Goal: Task Accomplishment & Management: Manage account settings

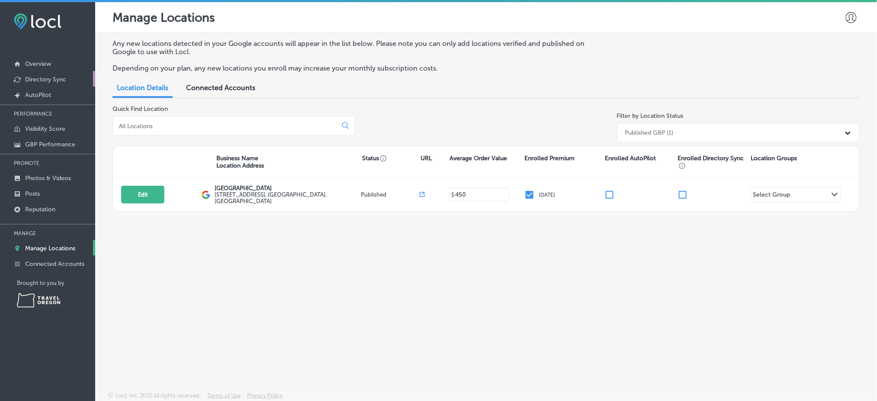
click at [52, 76] on p "Directory Sync" at bounding box center [45, 79] width 41 height 7
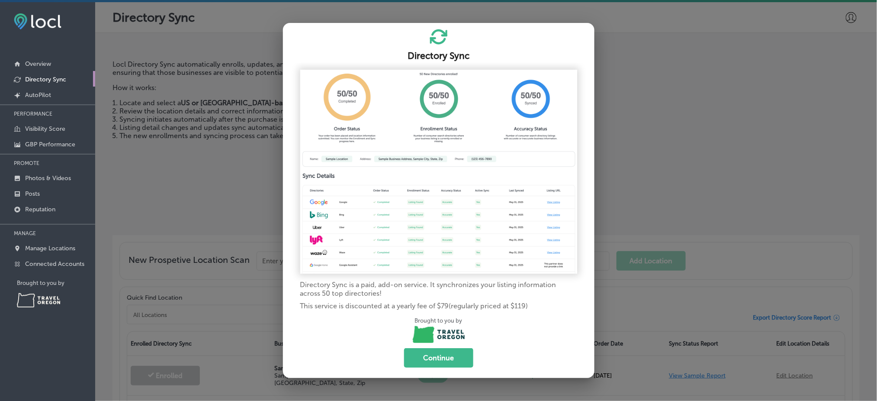
scroll to position [2, 0]
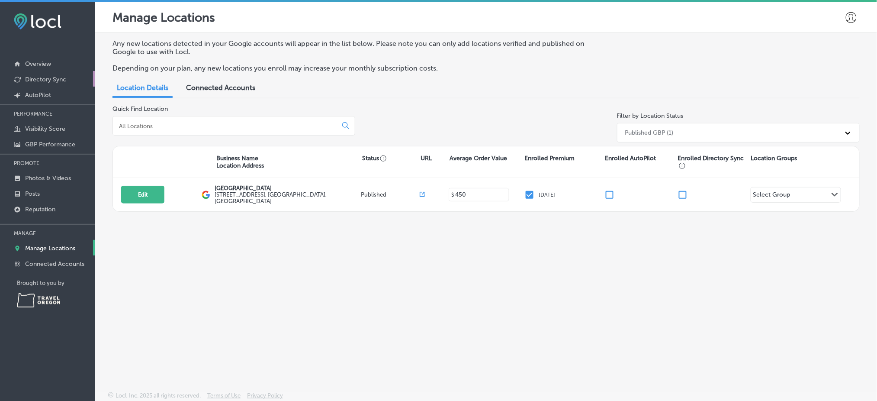
click at [69, 84] on link "Directory Sync" at bounding box center [47, 79] width 95 height 16
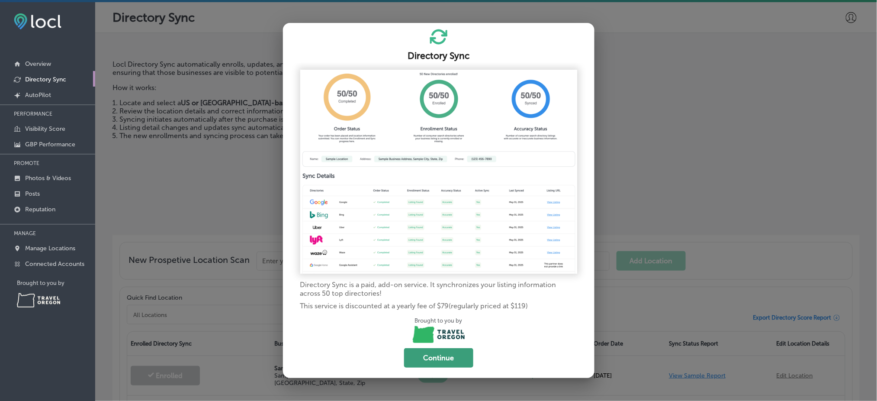
click at [433, 357] on button "Continue" at bounding box center [438, 357] width 69 height 19
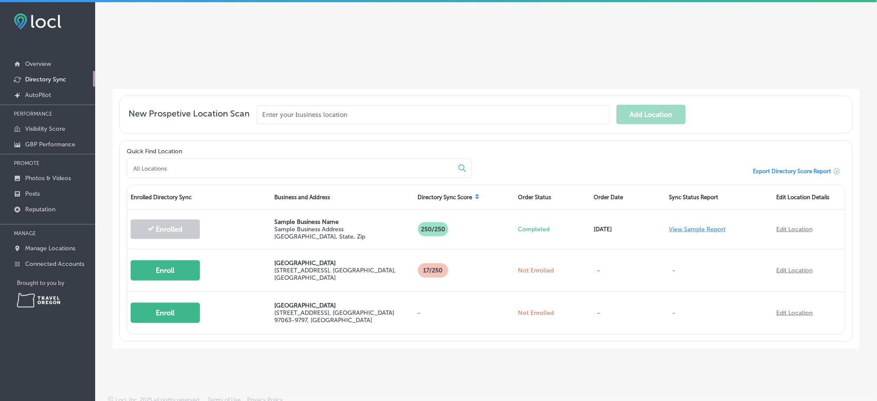
scroll to position [146, 0]
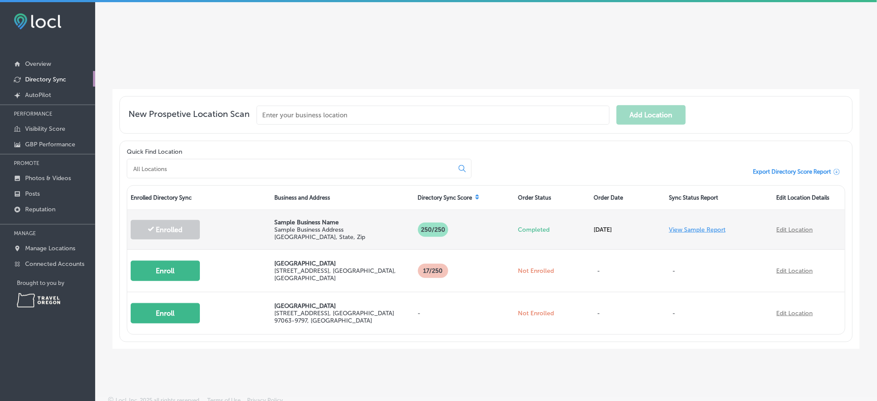
click at [710, 226] on link "View Sample Report" at bounding box center [697, 229] width 57 height 7
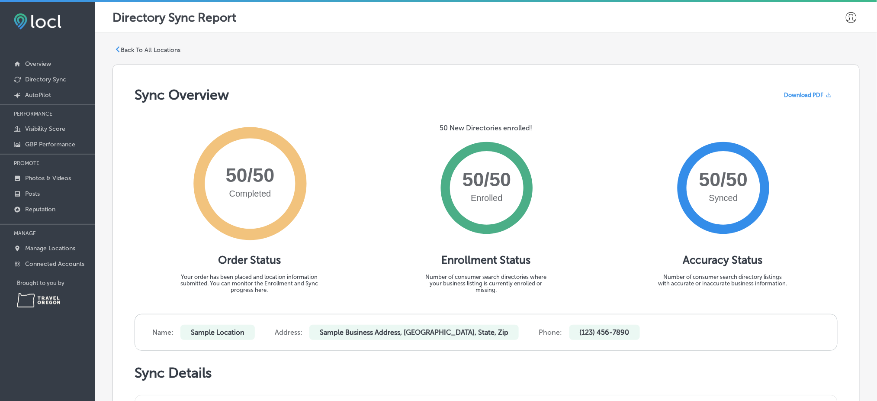
click at [801, 97] on span "Download PDF" at bounding box center [803, 95] width 39 height 6
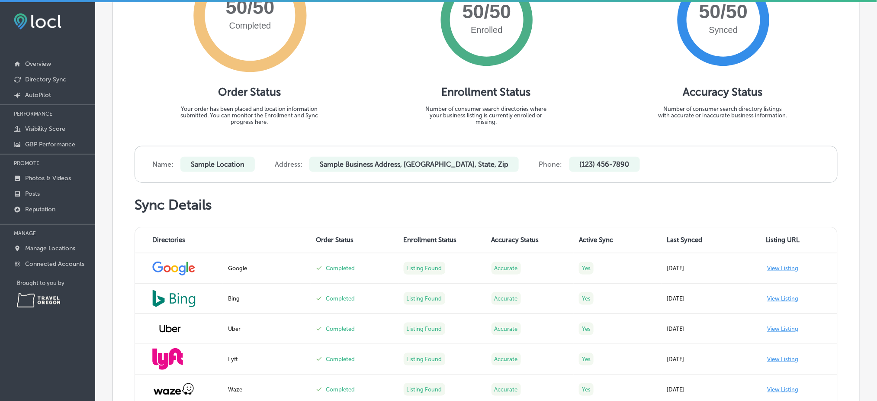
scroll to position [168, 0]
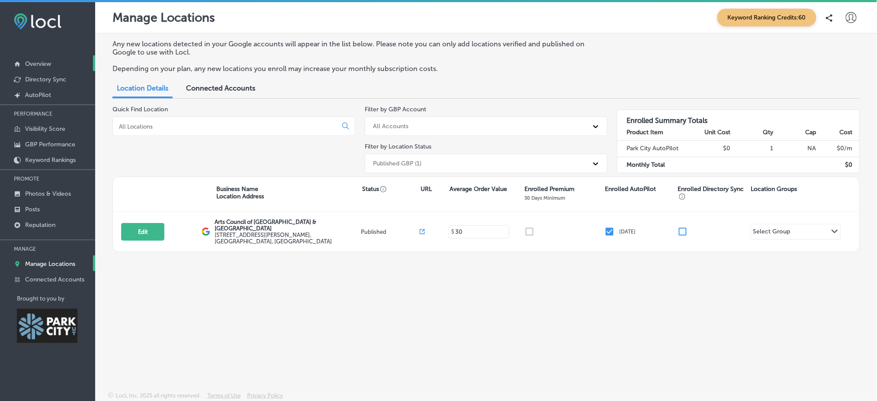
click at [40, 65] on p "Overview" at bounding box center [38, 63] width 26 height 7
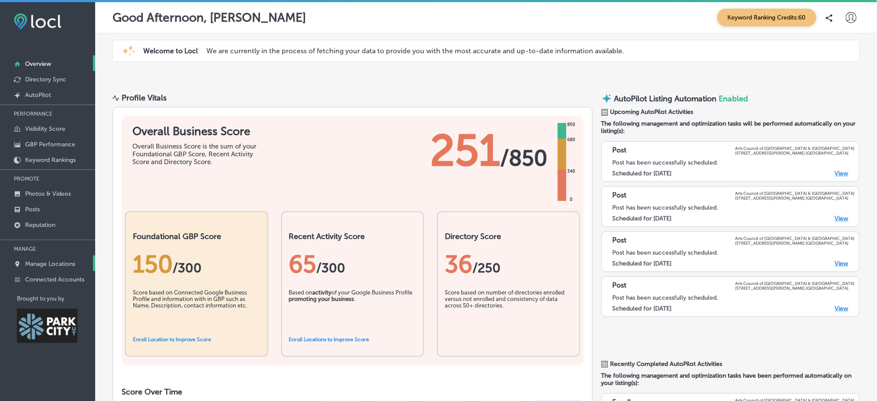
click at [50, 261] on p "Manage Locations" at bounding box center [50, 263] width 50 height 7
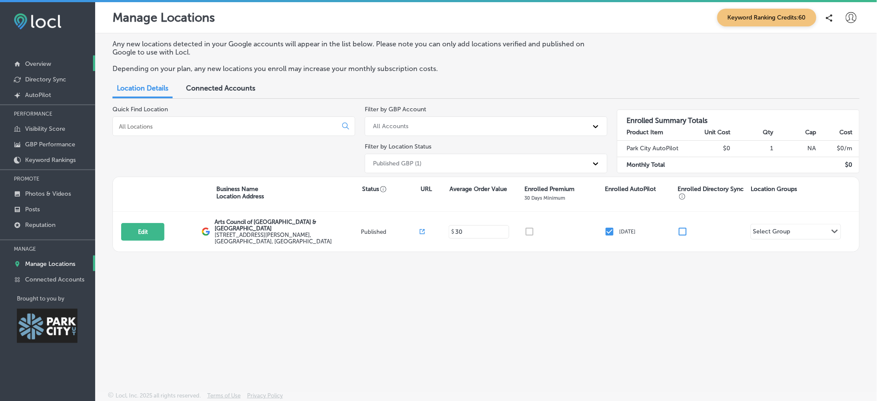
click at [61, 63] on link "Overview" at bounding box center [47, 63] width 95 height 16
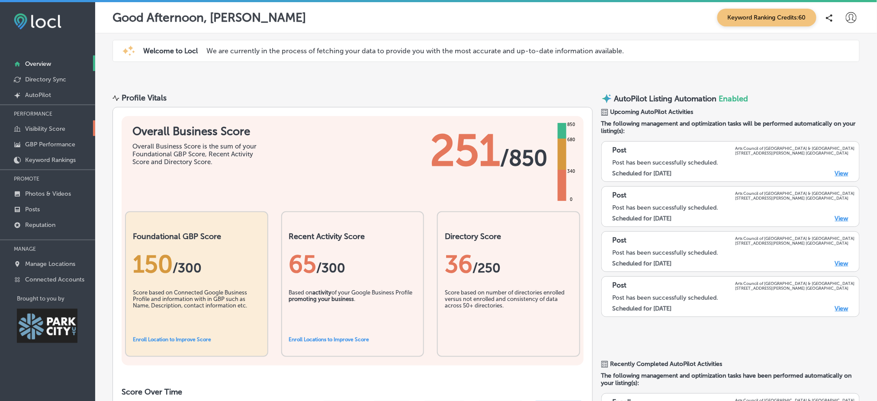
click at [59, 130] on p "Visibility Score" at bounding box center [45, 128] width 40 height 7
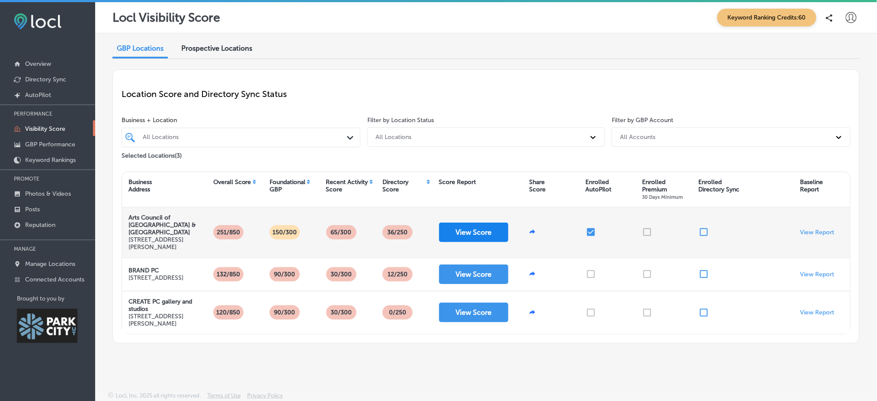
click at [489, 227] on button "View Score" at bounding box center [473, 231] width 69 height 19
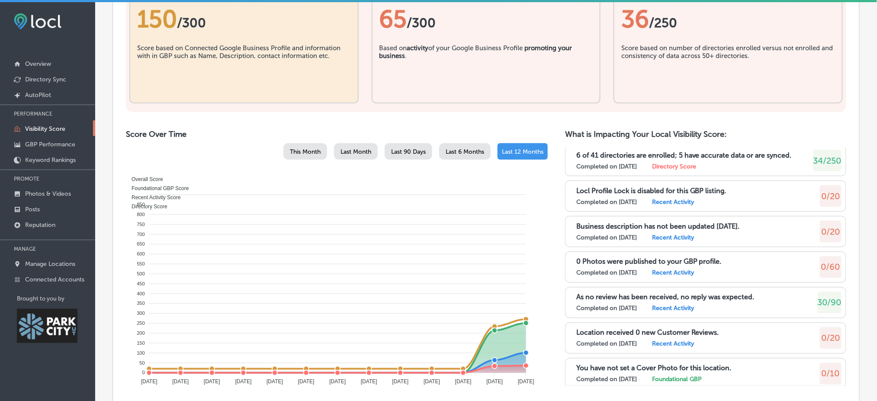
scroll to position [441, 0]
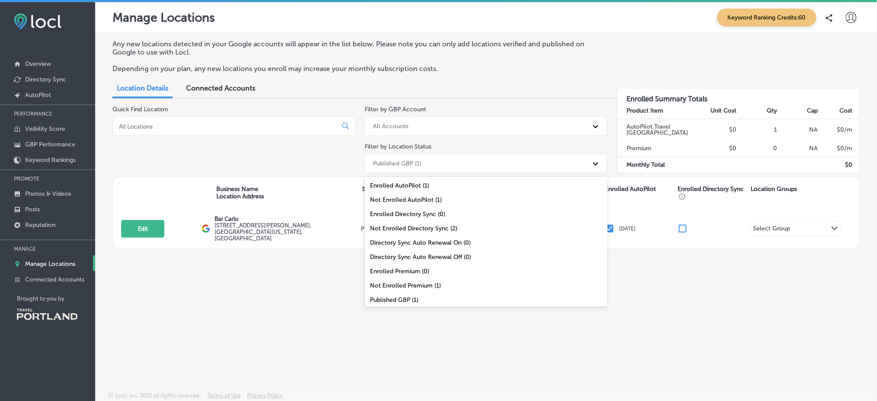
click at [428, 167] on div "Published GBP (1)" at bounding box center [478, 163] width 219 height 14
click at [435, 296] on div "All Locations (2)" at bounding box center [486, 303] width 243 height 14
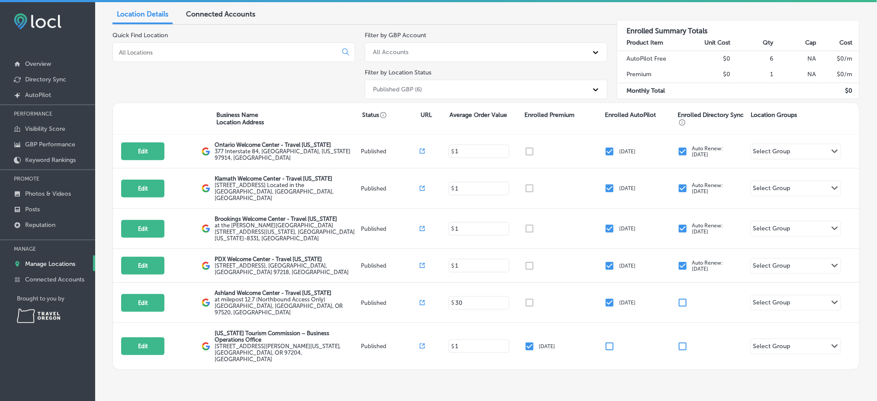
scroll to position [74, 0]
